Goal: Task Accomplishment & Management: Use online tool/utility

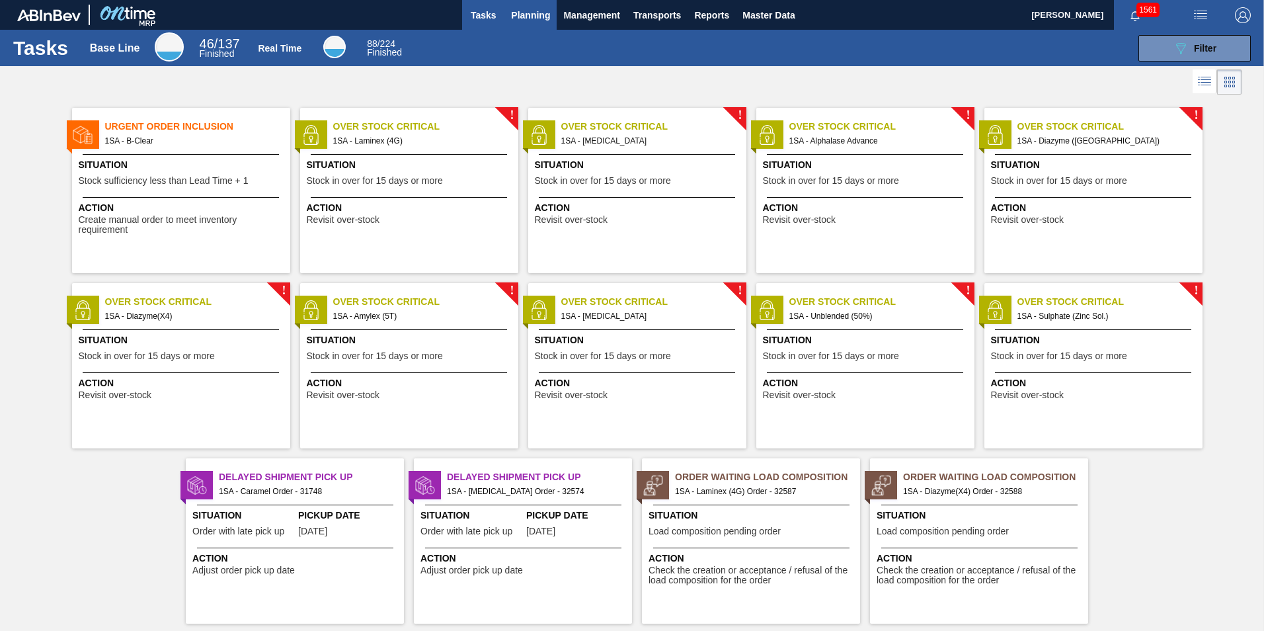
click at [530, 15] on span "Planning" at bounding box center [530, 15] width 39 height 16
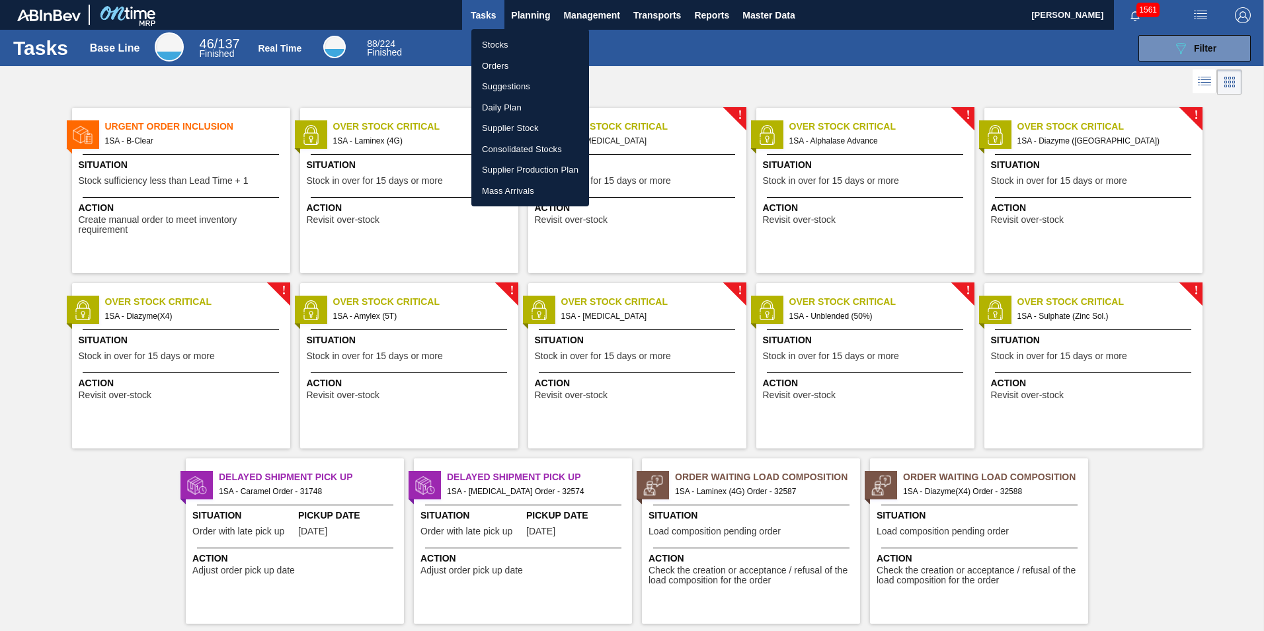
click at [503, 67] on li "Orders" at bounding box center [531, 66] width 118 height 21
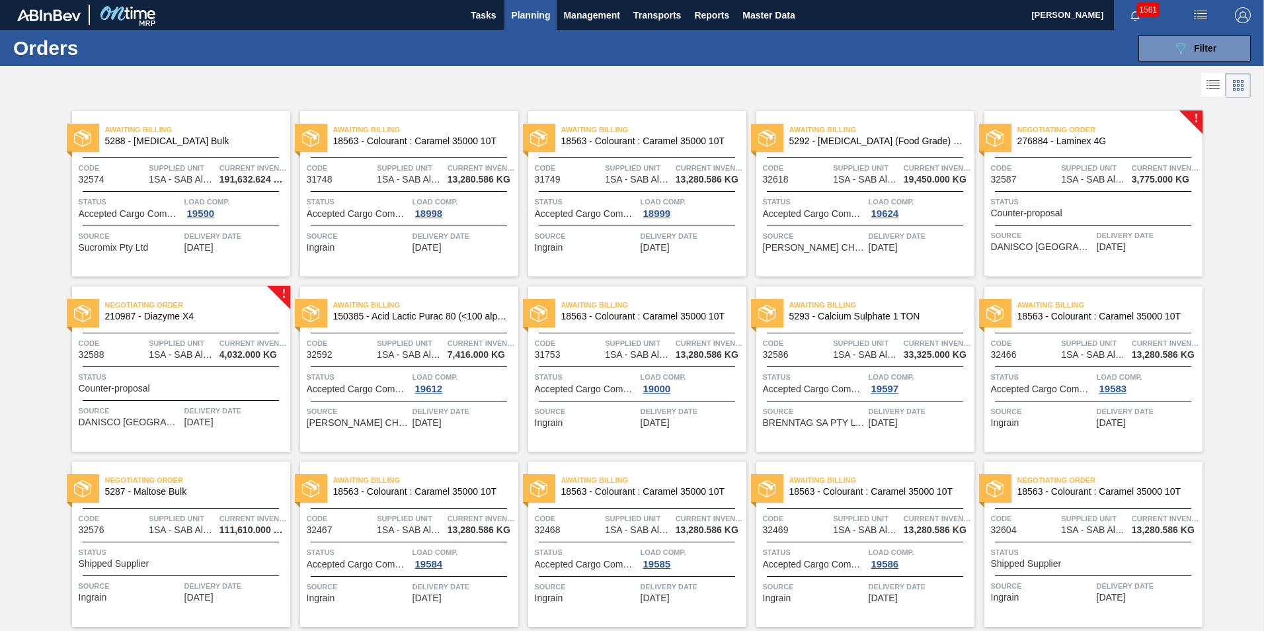
click at [202, 360] on div "Negotiating Order 210987 - Diazyme X4 Code 32588 Supplied Unit 1SA - SAB Alrode…" at bounding box center [181, 368] width 218 height 165
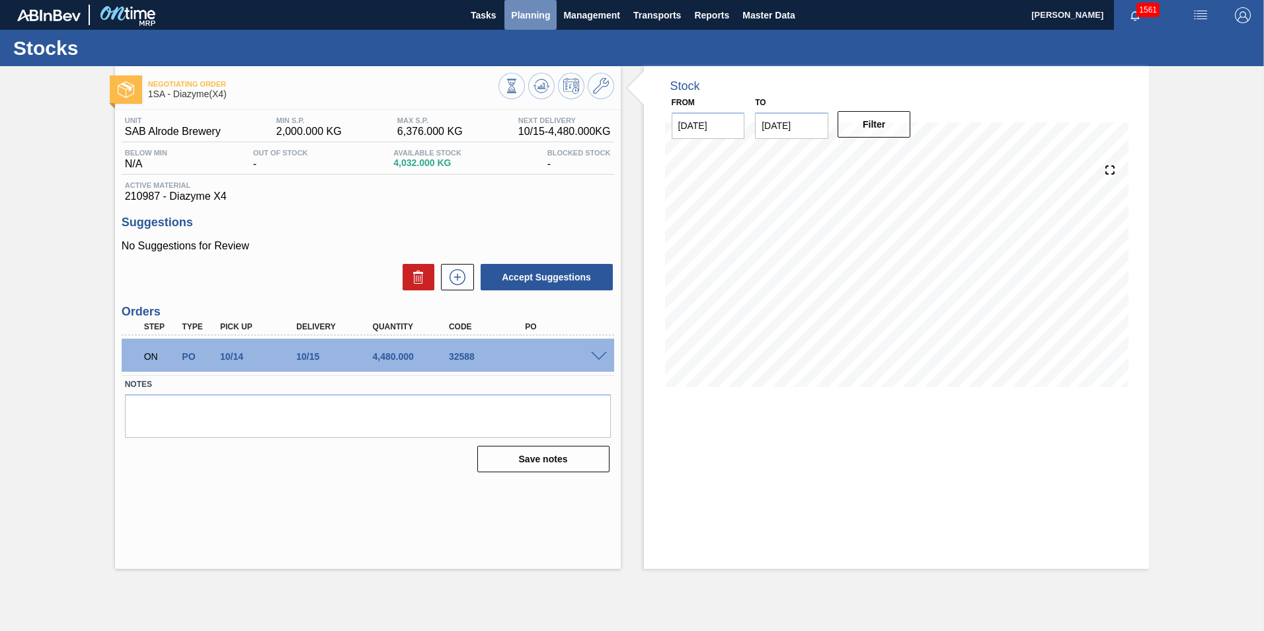
click at [536, 11] on span "Planning" at bounding box center [530, 15] width 39 height 16
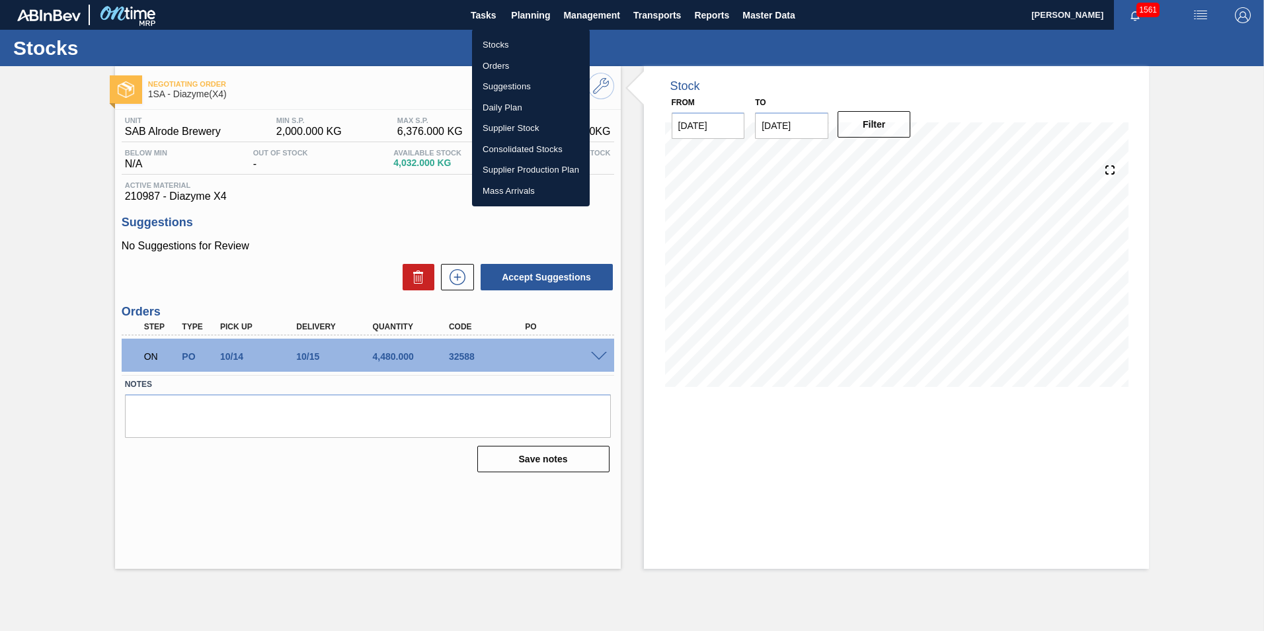
click at [496, 64] on li "Orders" at bounding box center [531, 66] width 118 height 21
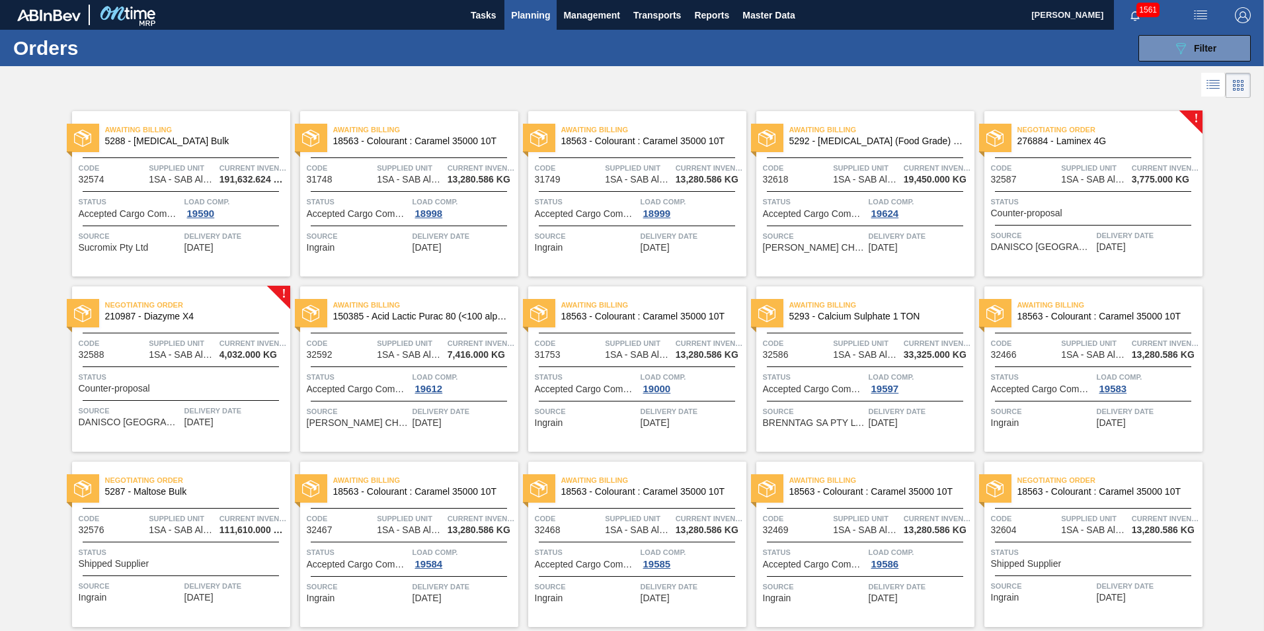
click at [1135, 214] on div "Status Counter-proposal" at bounding box center [1095, 206] width 208 height 23
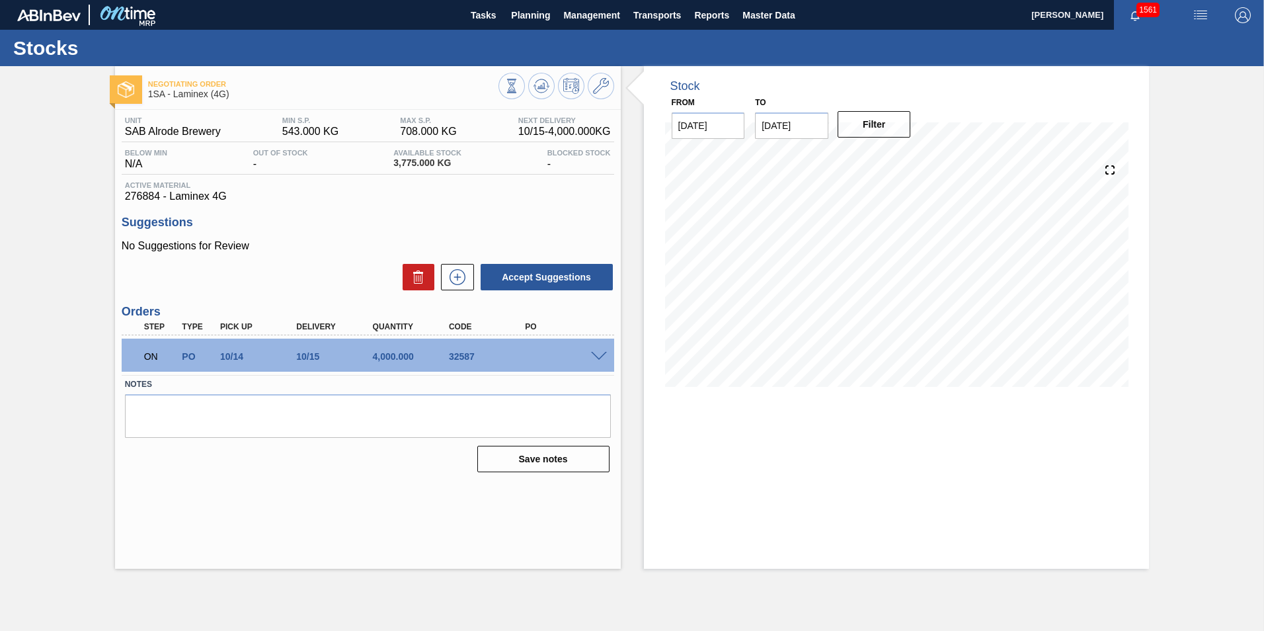
click at [598, 356] on span at bounding box center [599, 357] width 16 height 10
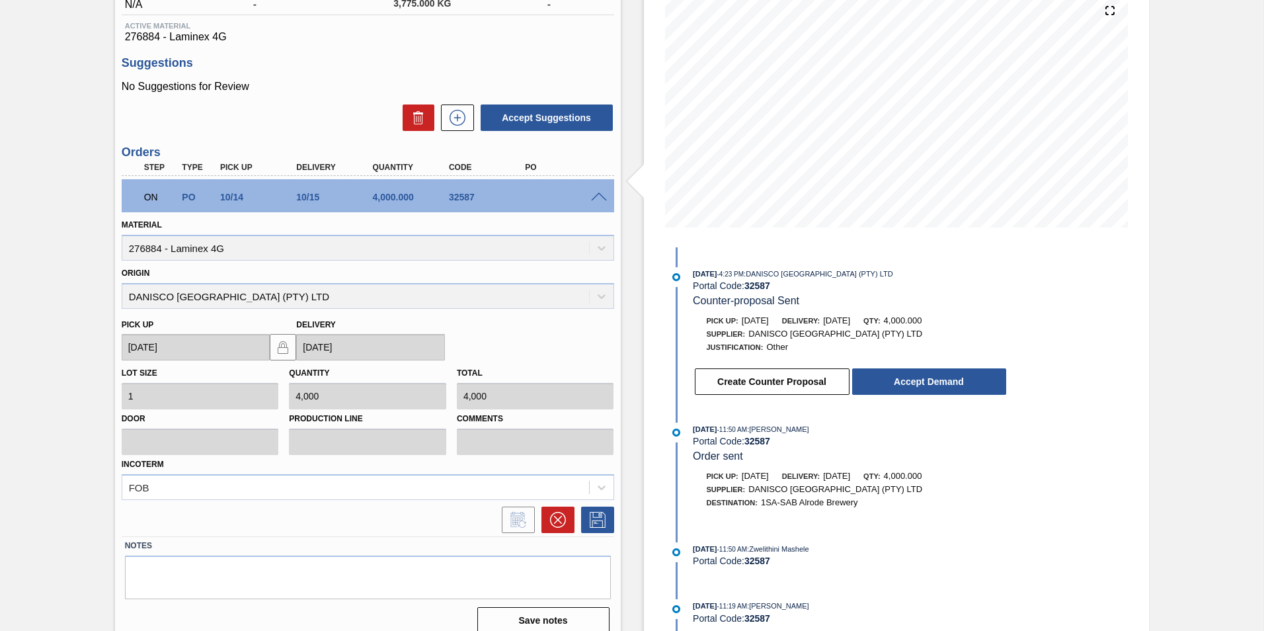
scroll to position [173, 0]
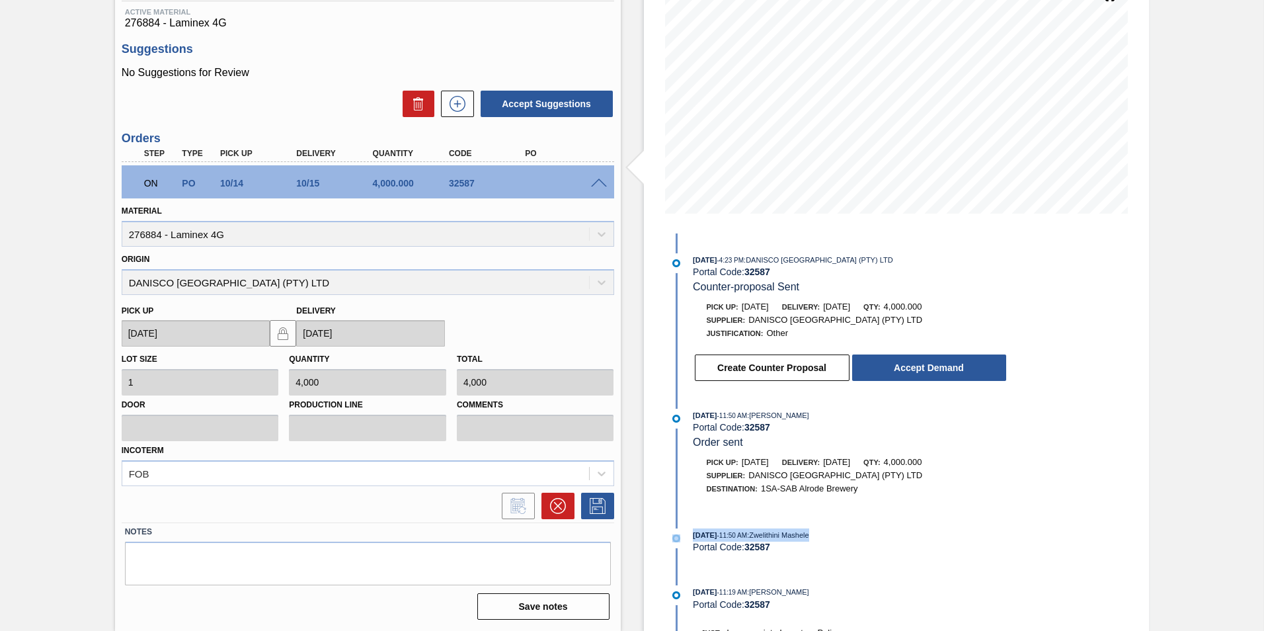
drag, startPoint x: 1004, startPoint y: 487, endPoint x: 1003, endPoint y: 519, distance: 32.4
click at [1003, 519] on div "[DATE] 4:23 PM : DANISCO [GEOGRAPHIC_DATA] (PTY) LTD Portal Code: 32587 Counter…" at bounding box center [837, 431] width 341 height 397
drag, startPoint x: 1003, startPoint y: 519, endPoint x: 1102, endPoint y: 551, distance: 103.5
click at [1102, 551] on div "Stock From [DATE] to [DATE] Filter 10/09 Stock Projection 3,725.65 SAP Planning…" at bounding box center [897, 262] width 506 height 738
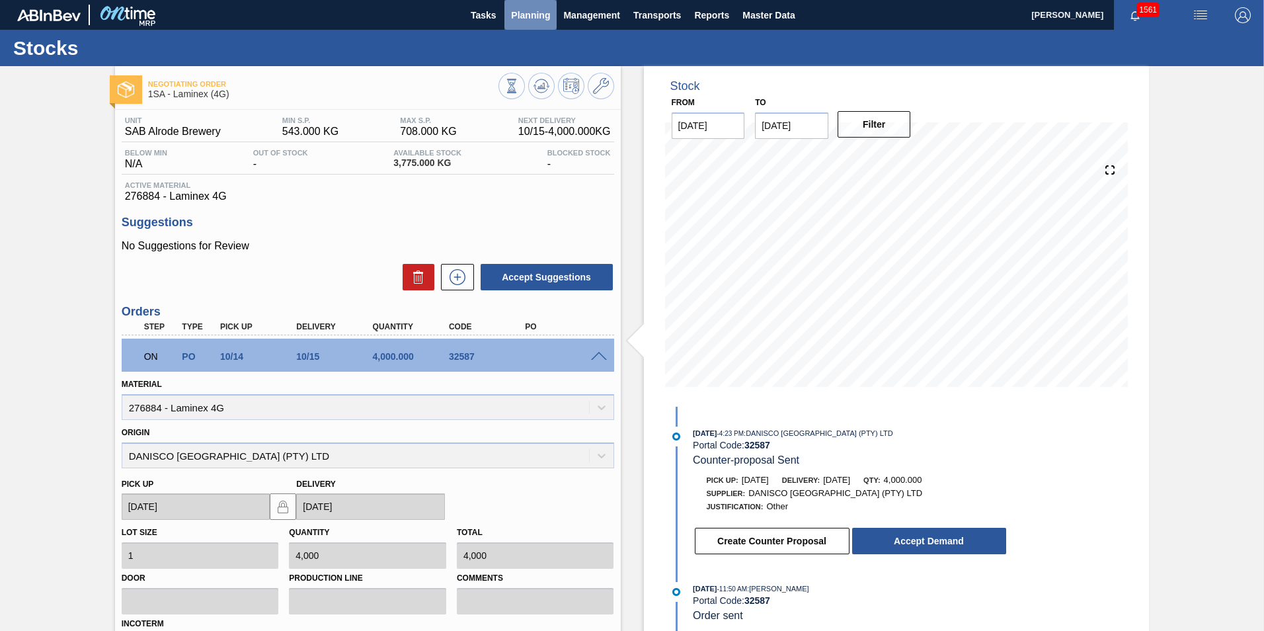
click at [533, 15] on span "Planning" at bounding box center [530, 15] width 39 height 16
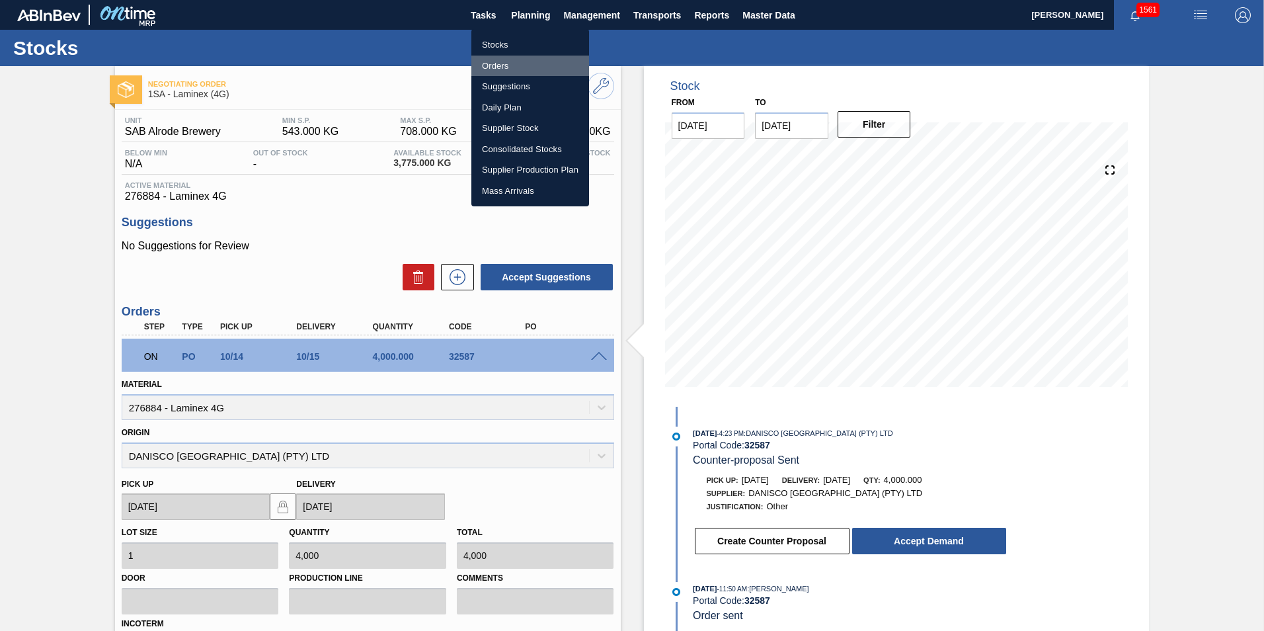
click at [512, 67] on li "Orders" at bounding box center [531, 66] width 118 height 21
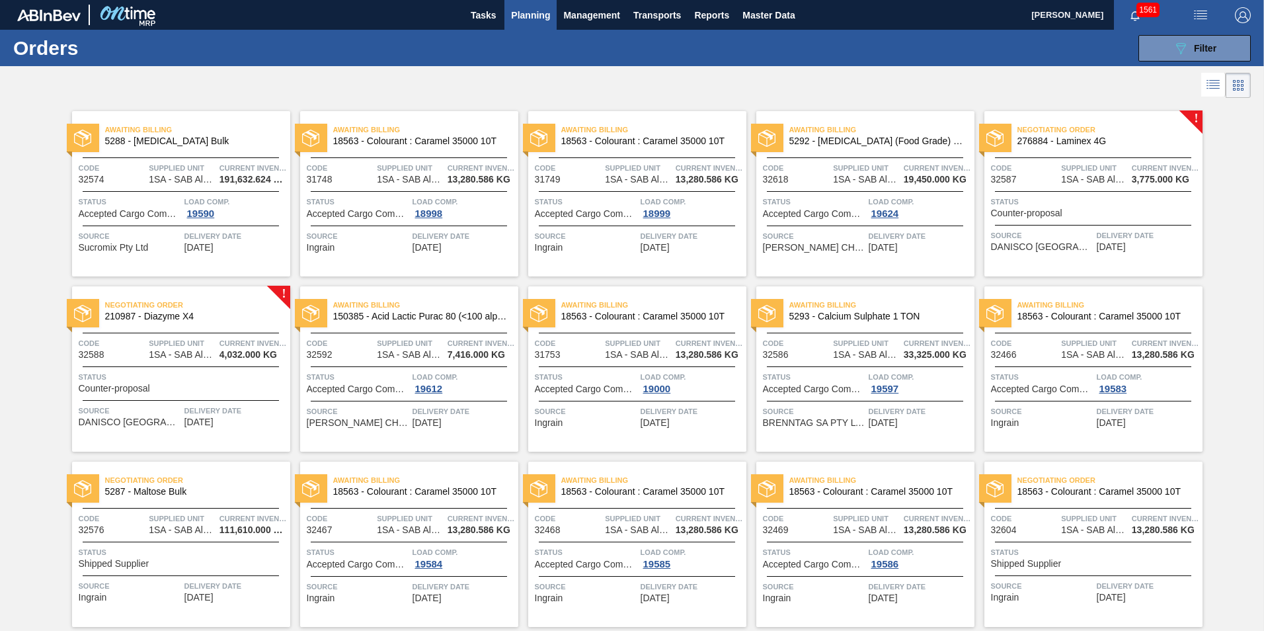
click at [200, 350] on span "1SA - SAB Alrode Brewery" at bounding box center [182, 355] width 66 height 10
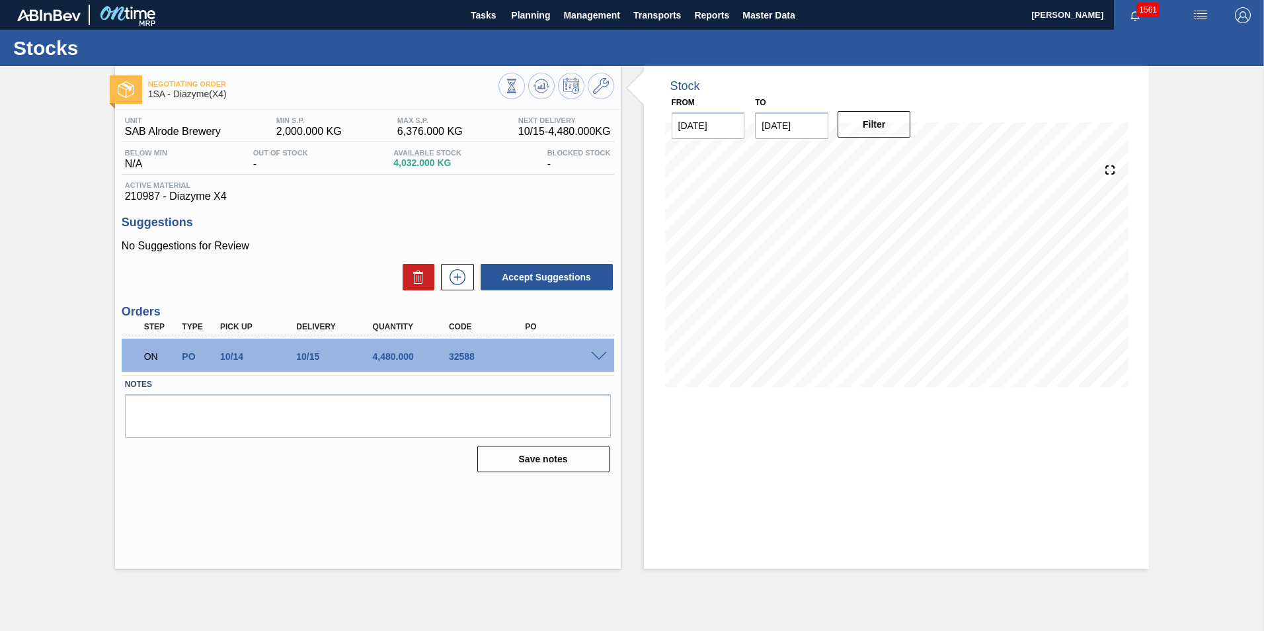
click at [600, 355] on span at bounding box center [599, 357] width 16 height 10
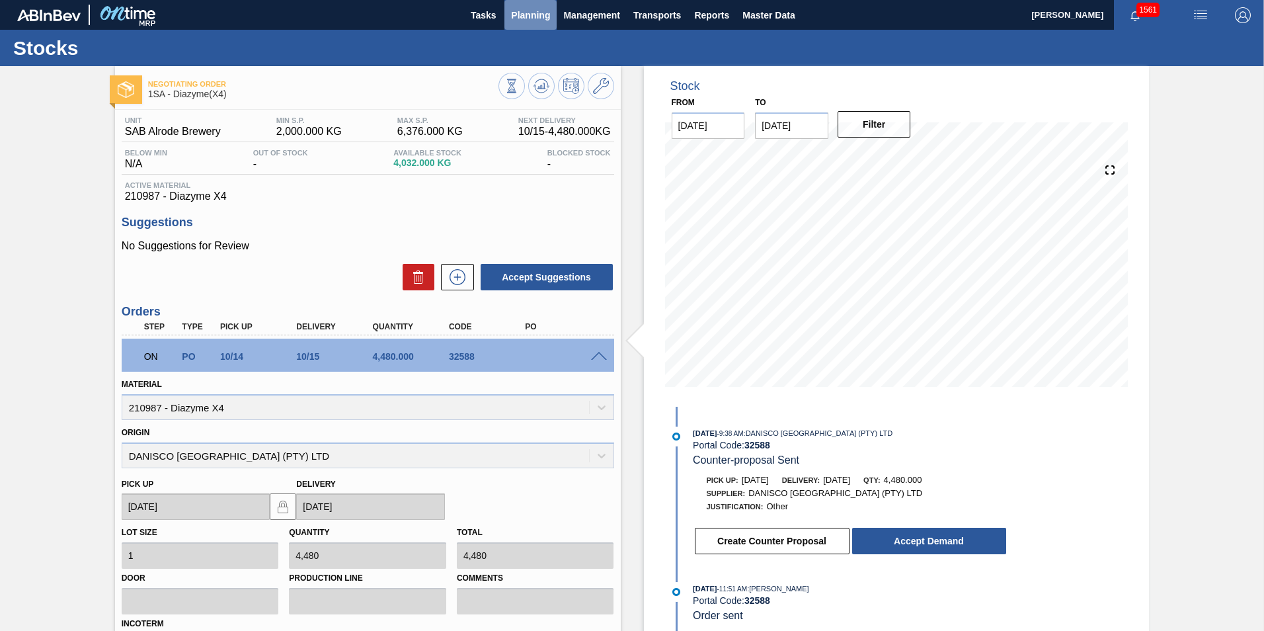
click at [522, 13] on span "Planning" at bounding box center [530, 15] width 39 height 16
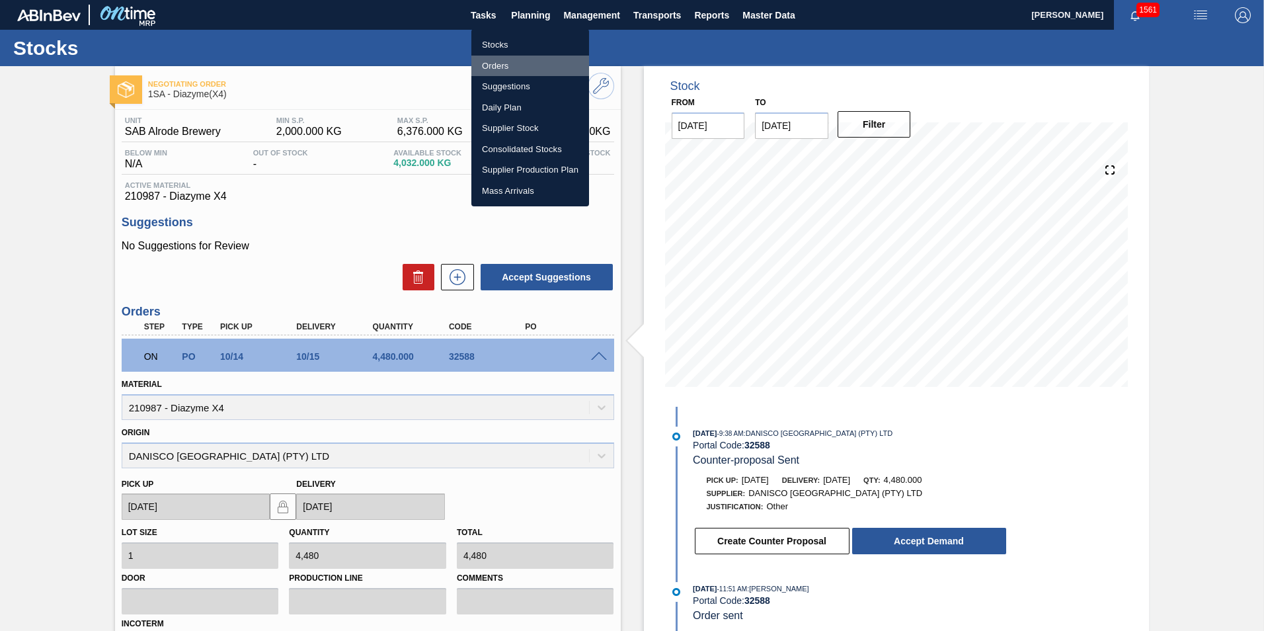
click at [495, 63] on li "Orders" at bounding box center [531, 66] width 118 height 21
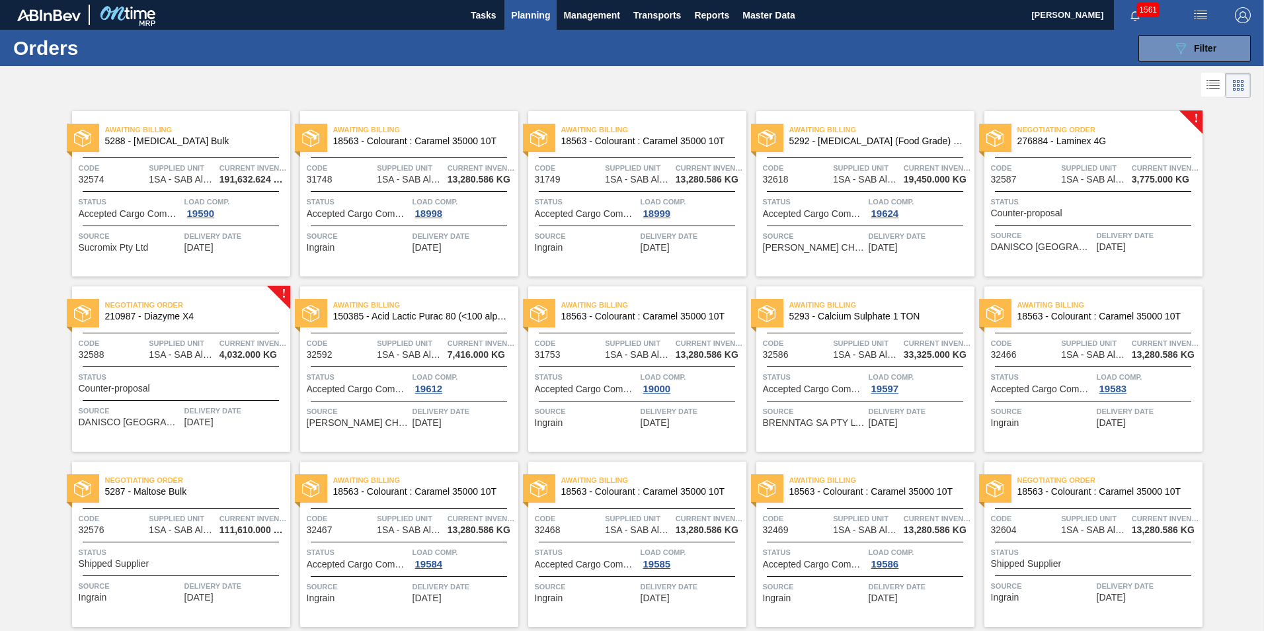
click at [1087, 203] on span "Status" at bounding box center [1095, 201] width 208 height 13
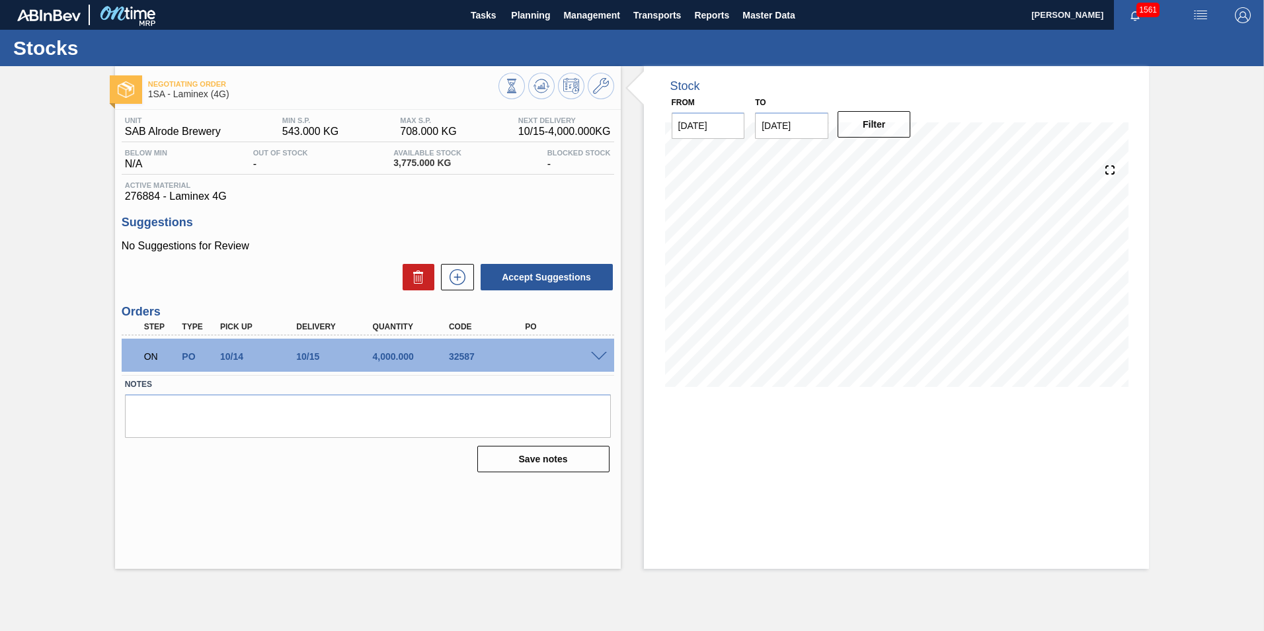
click at [600, 356] on span at bounding box center [599, 357] width 16 height 10
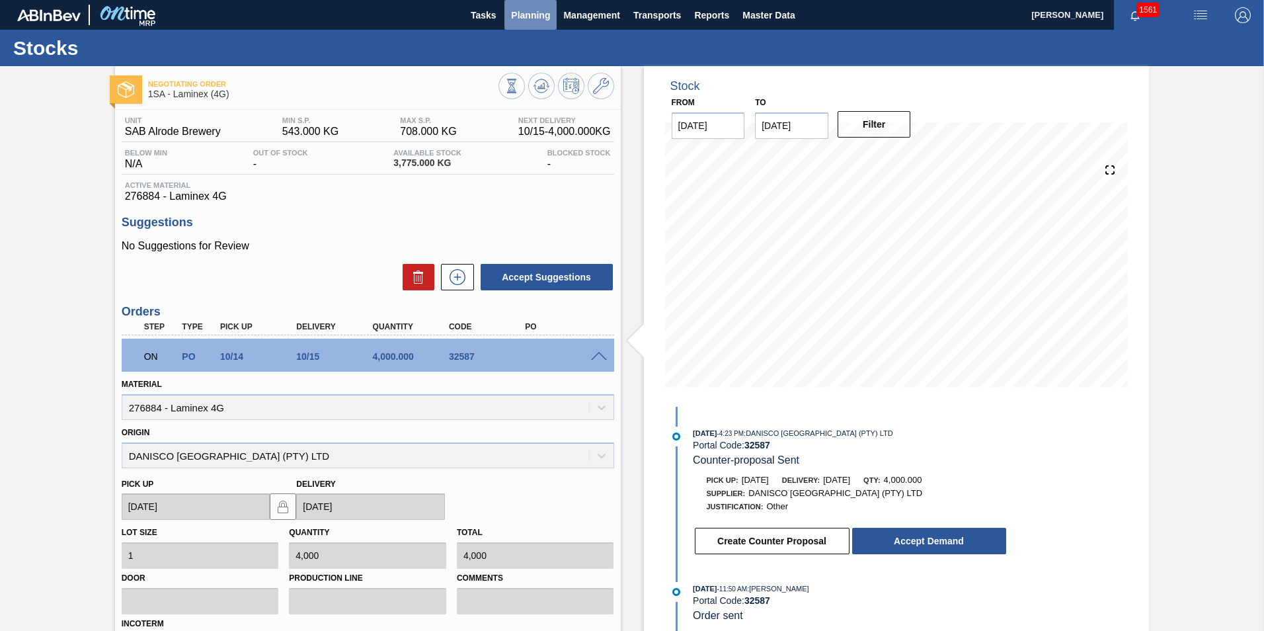
click at [530, 17] on span "Planning" at bounding box center [530, 15] width 39 height 16
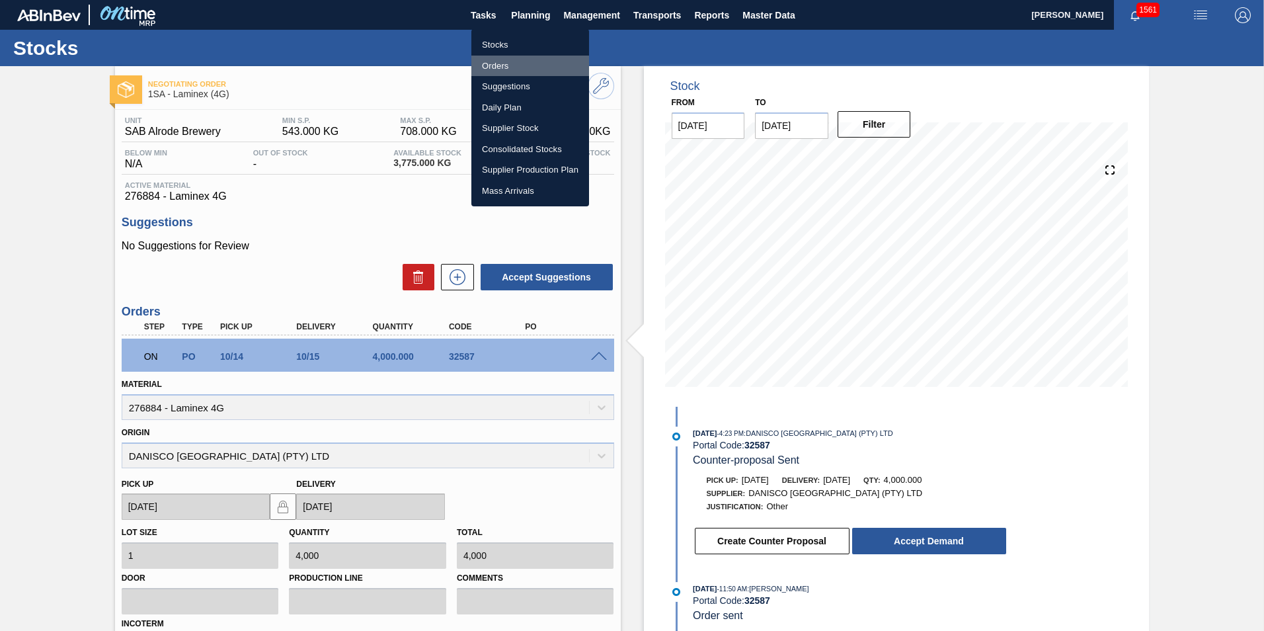
click at [501, 67] on li "Orders" at bounding box center [531, 66] width 118 height 21
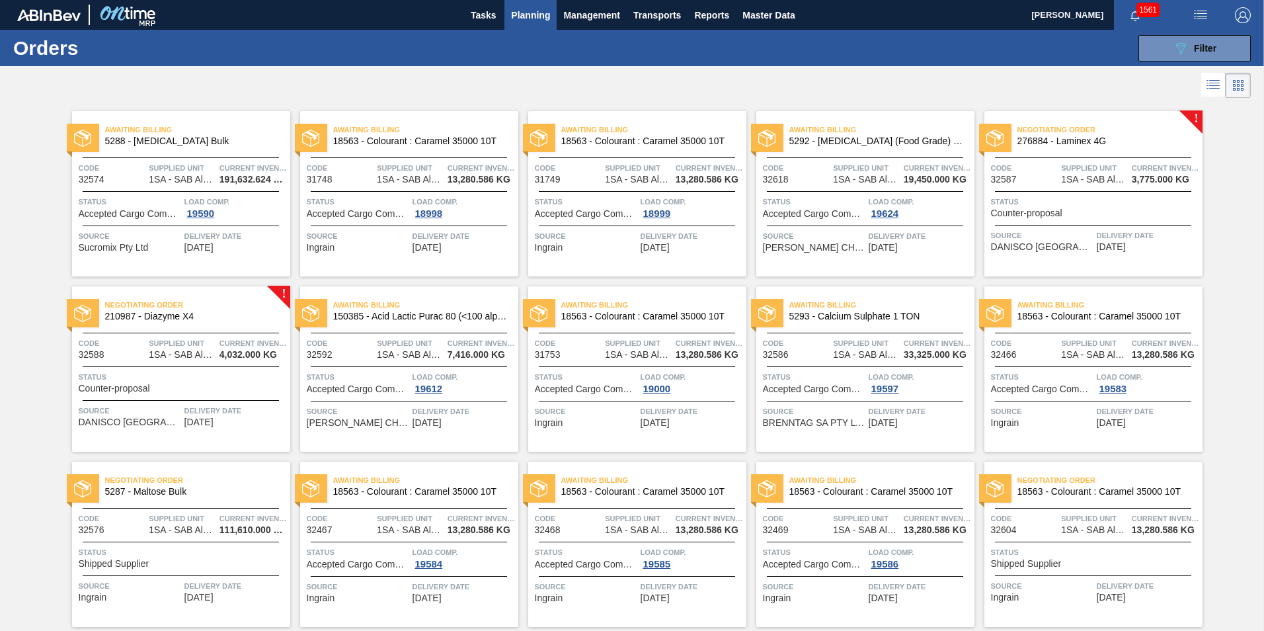
click at [841, 223] on div "Awaiting Billing 5292 - [MEDICAL_DATA] (Food Grade) flakes Code 32618 Supplied …" at bounding box center [866, 193] width 218 height 165
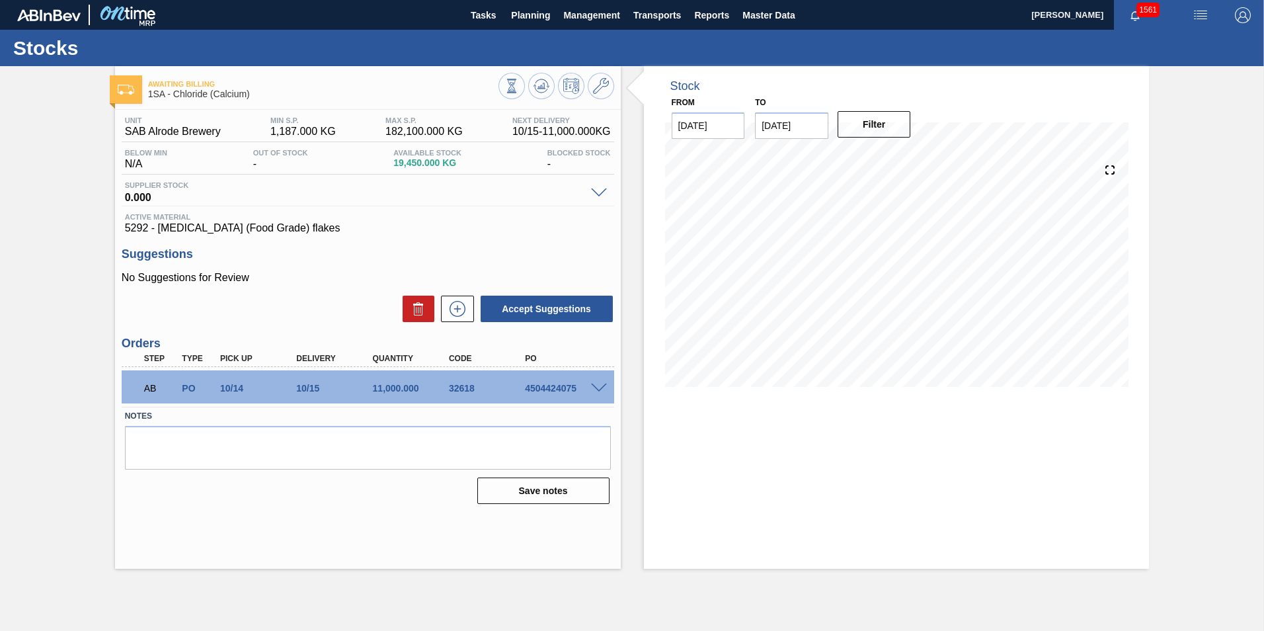
click at [552, 389] on div "4504424075" at bounding box center [564, 388] width 85 height 11
copy div "4504424075"
click at [546, 18] on span "Planning" at bounding box center [530, 15] width 39 height 16
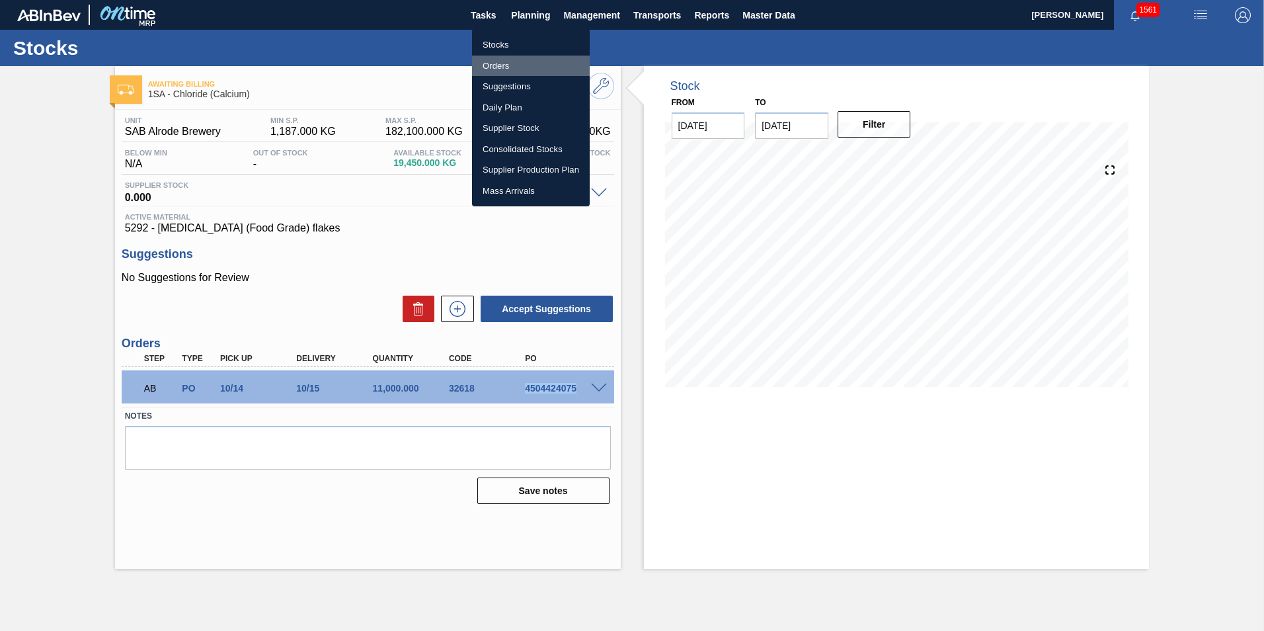
click at [499, 64] on li "Orders" at bounding box center [531, 66] width 118 height 21
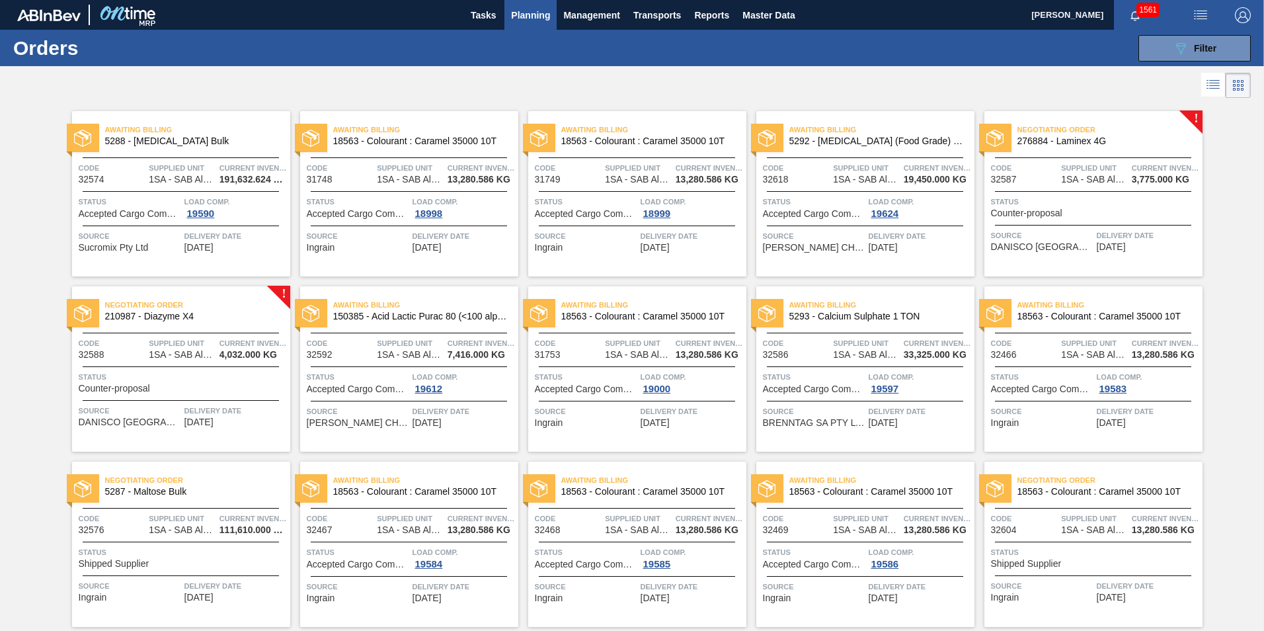
click at [223, 339] on span "Current inventory" at bounding box center [253, 343] width 67 height 13
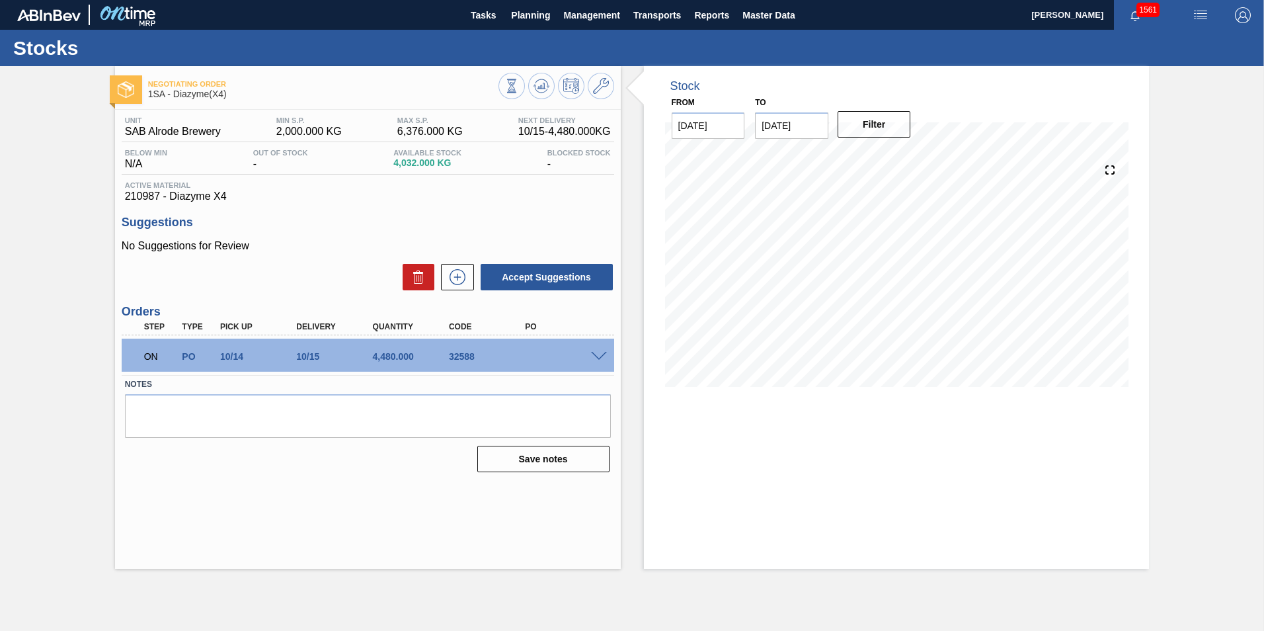
click at [596, 357] on span at bounding box center [599, 357] width 16 height 10
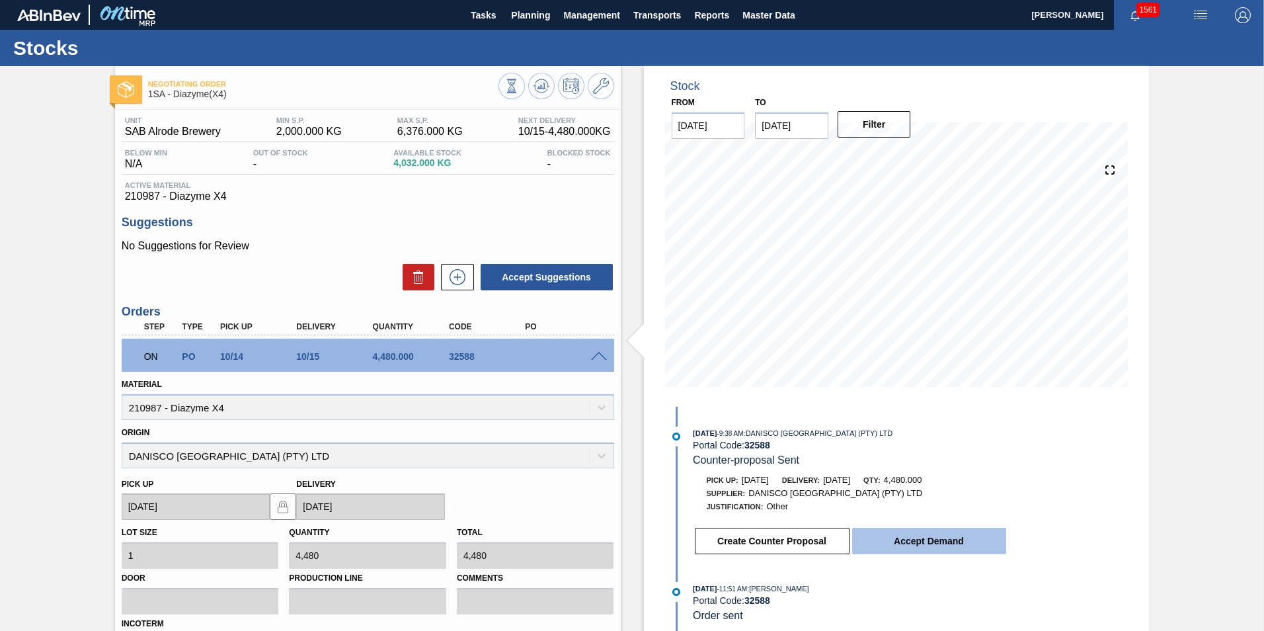
click at [937, 541] on button "Accept Demand" at bounding box center [929, 541] width 154 height 26
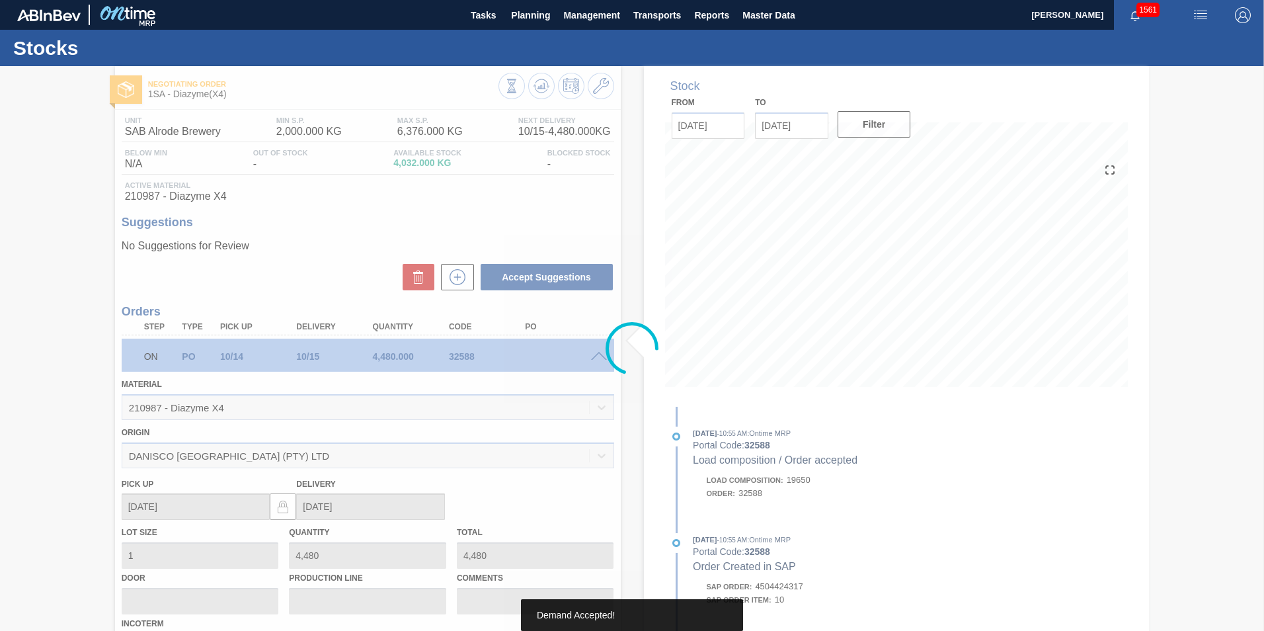
type up32588 "[DATE]"
type input "[DATE]"
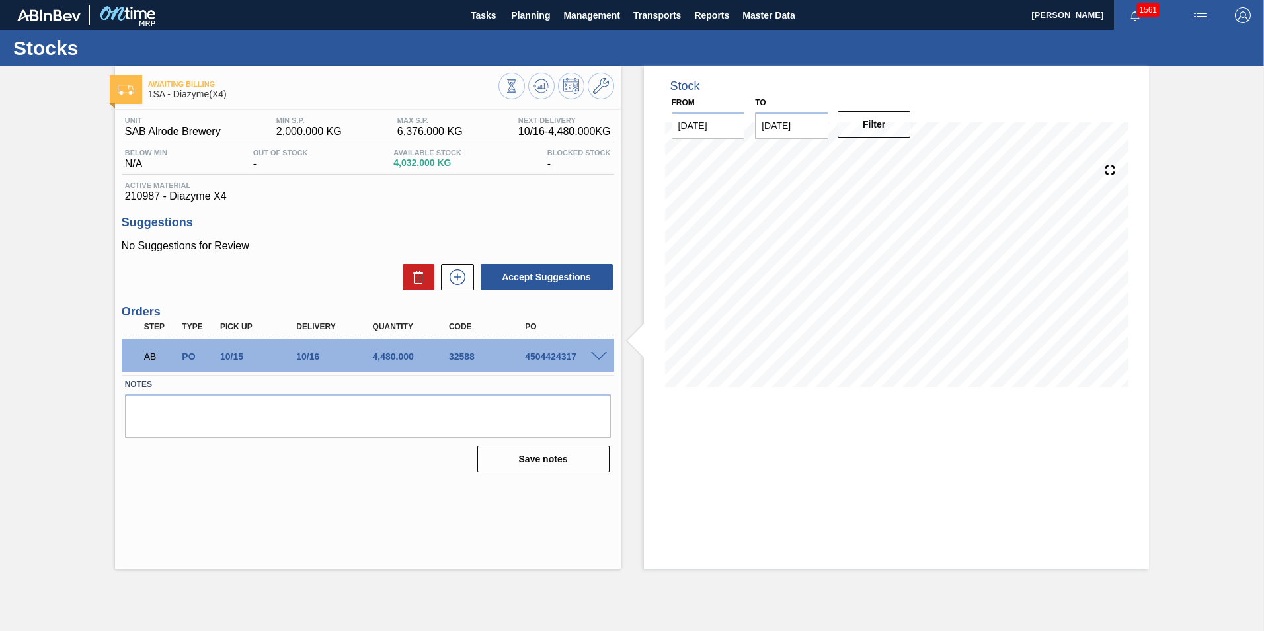
click at [556, 359] on div "4504424317" at bounding box center [564, 356] width 85 height 11
copy div "4504424317"
